Goal: Task Accomplishment & Management: Manage account settings

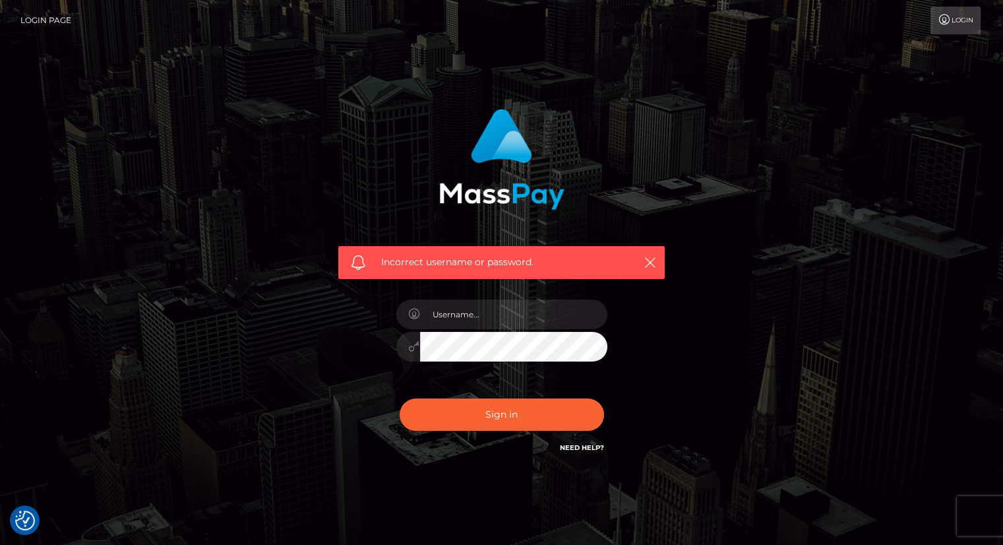
click at [938, 28] on link "Login" at bounding box center [955, 21] width 50 height 28
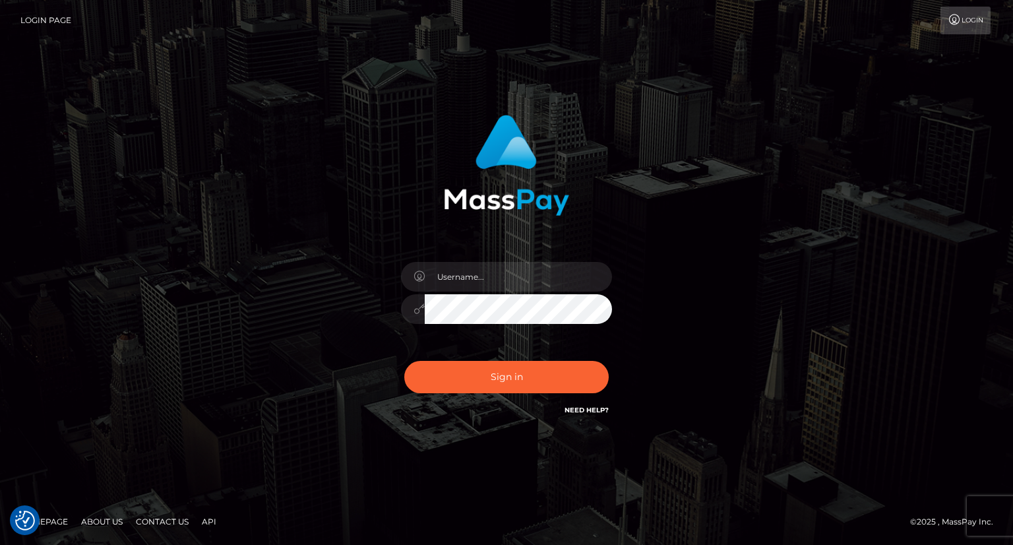
click at [38, 22] on link "Login Page" at bounding box center [45, 21] width 51 height 28
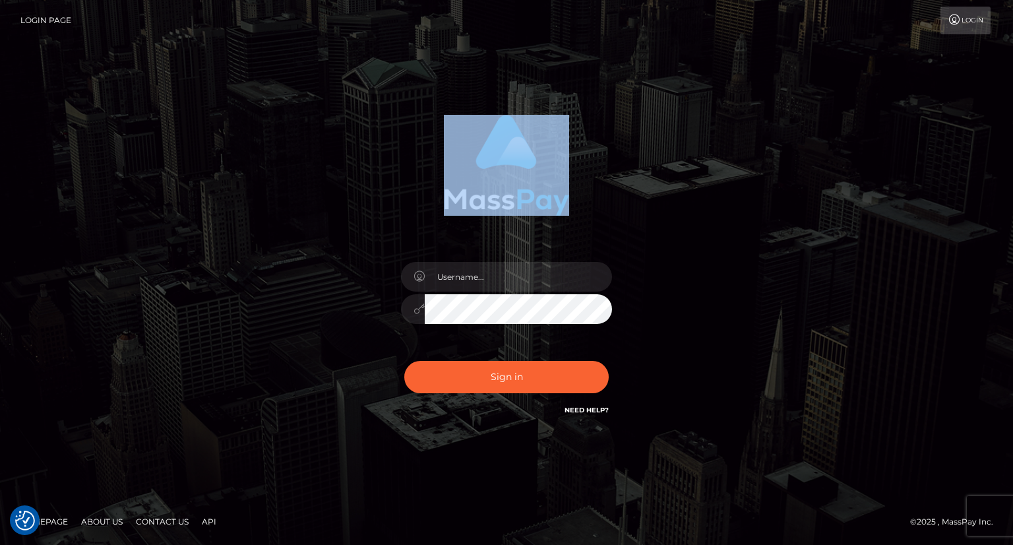
drag, startPoint x: 438, startPoint y: 202, endPoint x: 634, endPoint y: 230, distance: 198.6
click at [634, 230] on div "Sign in" at bounding box center [507, 266] width 346 height 322
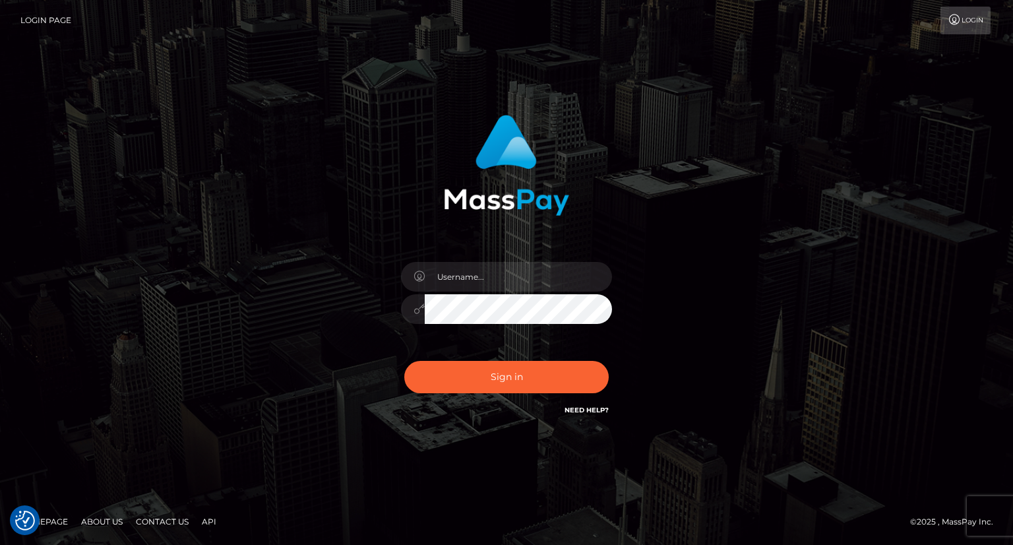
click at [634, 230] on div "Sign in" at bounding box center [507, 266] width 346 height 322
